Goal: Task Accomplishment & Management: Use online tool/utility

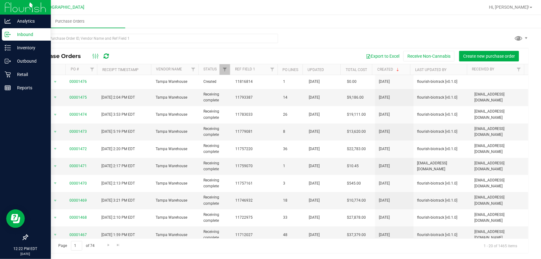
click at [31, 39] on div "Inbound" at bounding box center [26, 34] width 49 height 12
click at [27, 50] on p "Inventory" at bounding box center [29, 47] width 37 height 7
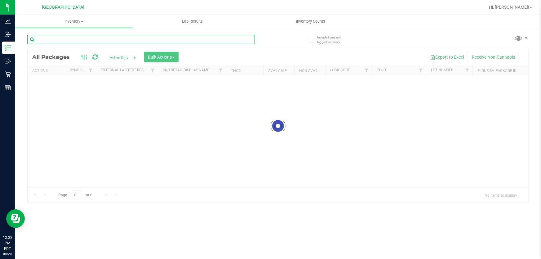
click at [108, 42] on div "Inventory All packages All inventory Waste log Create inventory Lab Results Inv…" at bounding box center [278, 137] width 526 height 244
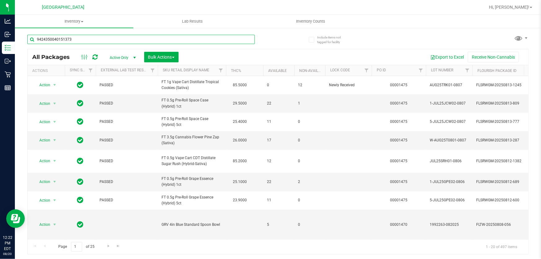
type input "9424350040151373"
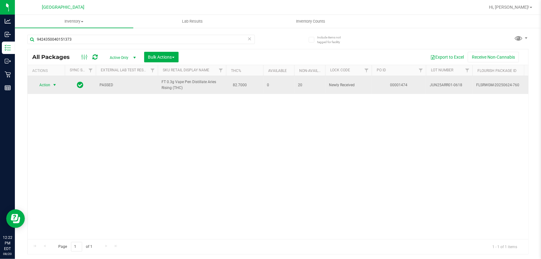
click at [37, 82] on span "Action" at bounding box center [42, 85] width 17 height 9
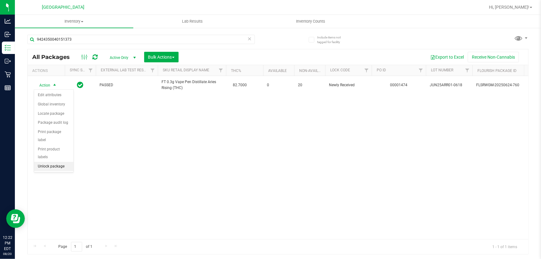
click at [53, 162] on li "Unlock package" at bounding box center [53, 166] width 39 height 9
click at [250, 38] on icon at bounding box center [249, 38] width 4 height 7
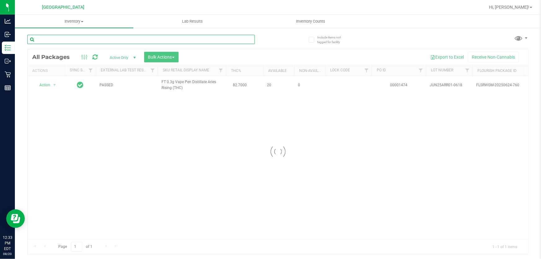
click at [213, 38] on input "text" at bounding box center [141, 39] width 228 height 9
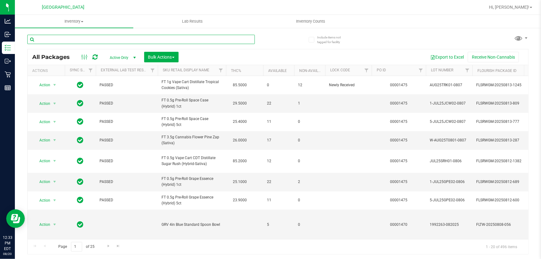
click at [213, 38] on input "text" at bounding box center [141, 39] width 228 height 9
type input "htm"
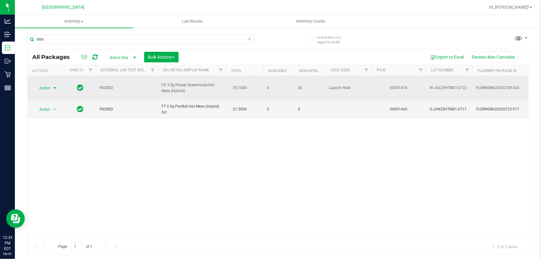
click at [52, 86] on span "select" at bounding box center [54, 88] width 5 height 5
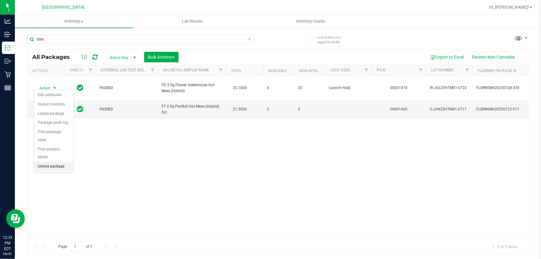
click at [46, 162] on li "Unlock package" at bounding box center [53, 166] width 39 height 9
